Goal: Transaction & Acquisition: Purchase product/service

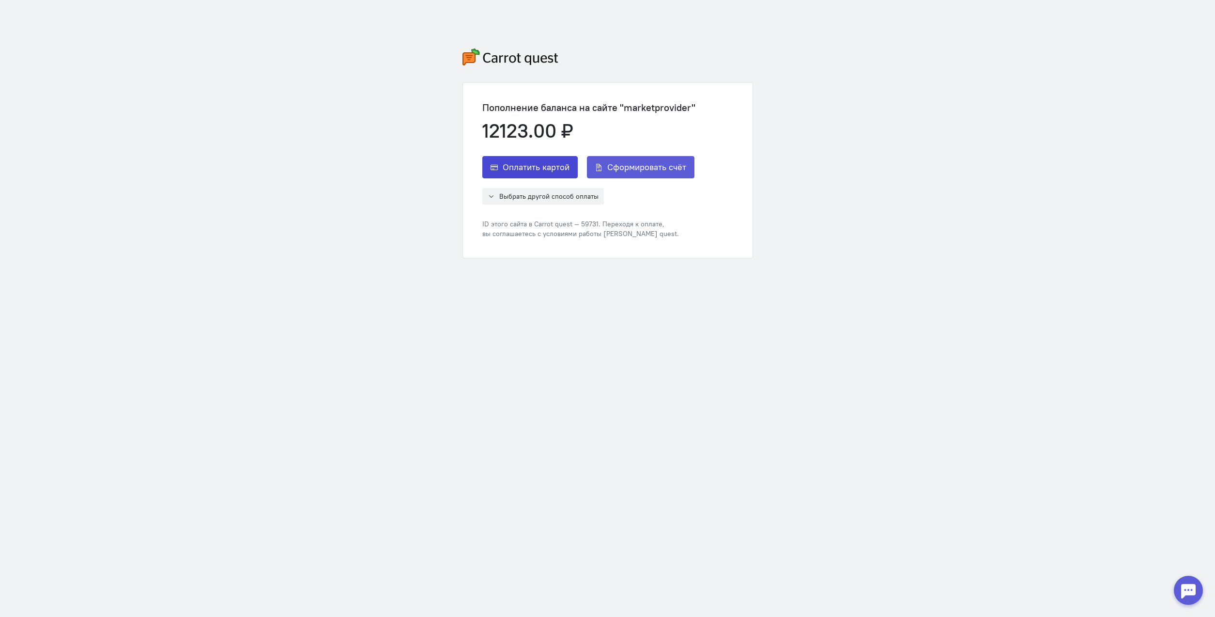
click at [539, 169] on span "Оплатить картой" at bounding box center [536, 167] width 67 height 12
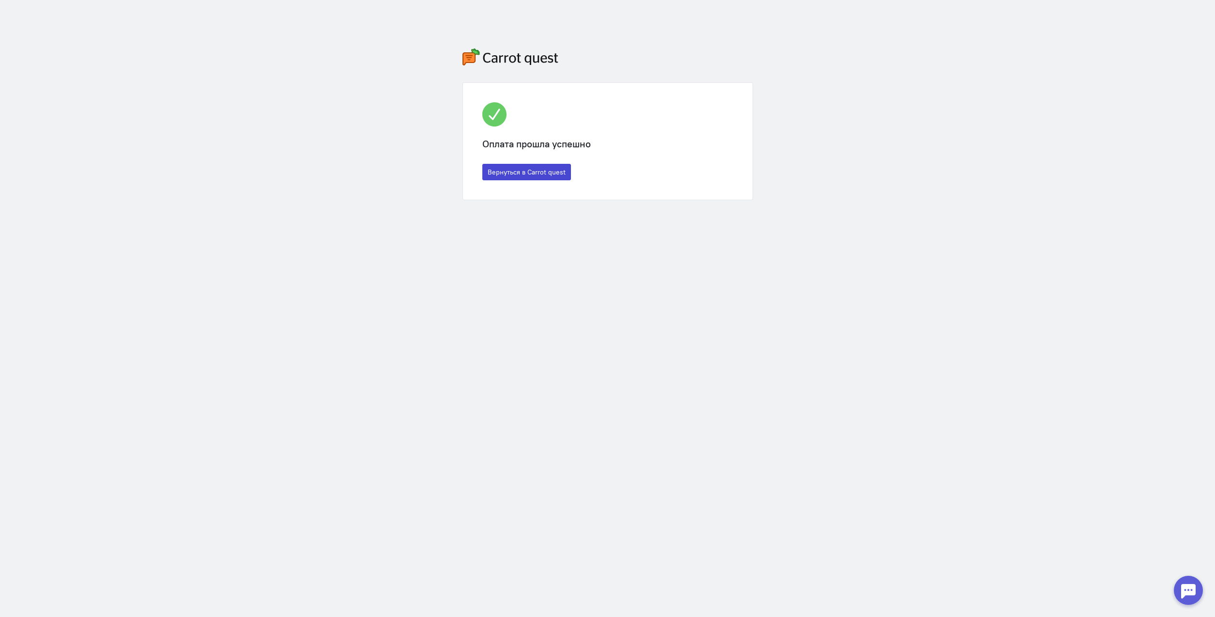
click at [553, 171] on button "Вернуться в Carrot quest" at bounding box center [526, 172] width 89 height 16
